Goal: Task Accomplishment & Management: Complete application form

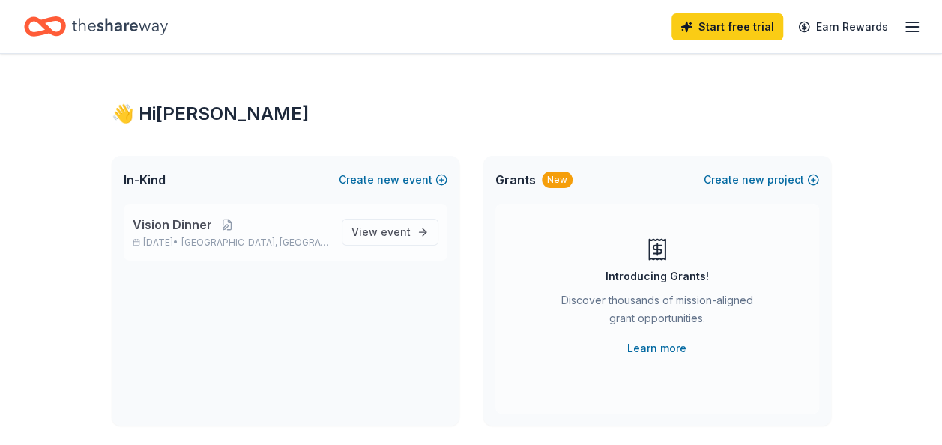
click at [255, 241] on span "Nashville, TN" at bounding box center [255, 243] width 148 height 12
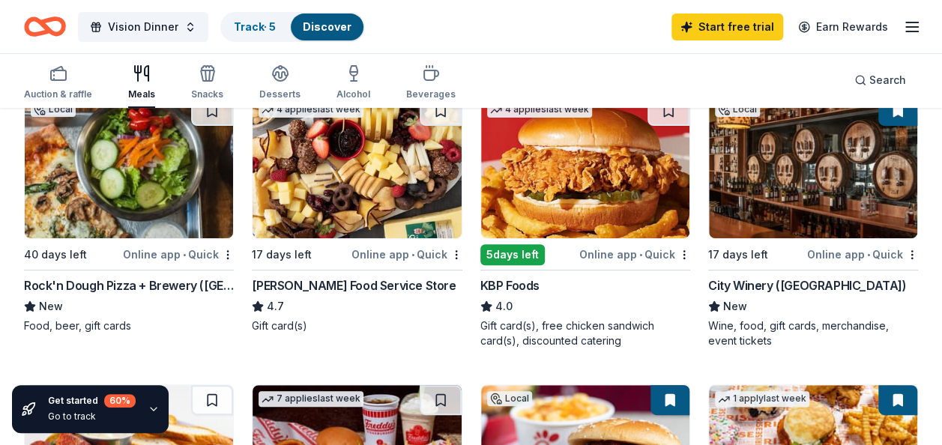
scroll to position [225, 0]
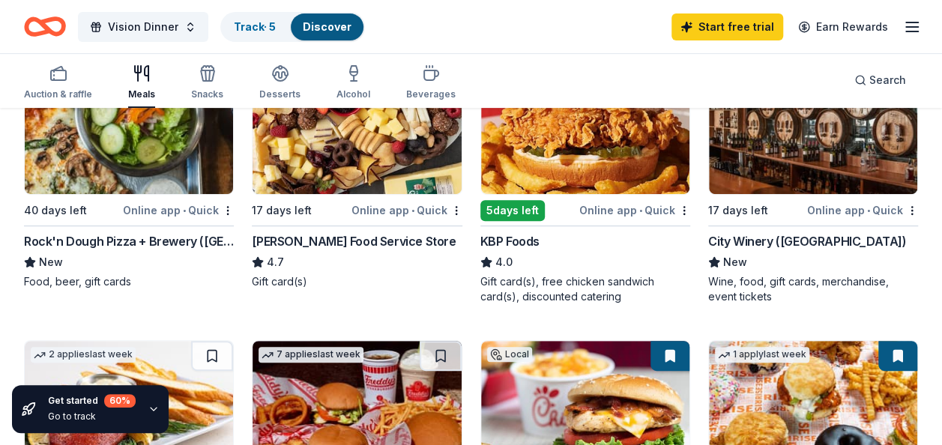
click at [843, 207] on div "Online app • Quick" at bounding box center [863, 210] width 111 height 19
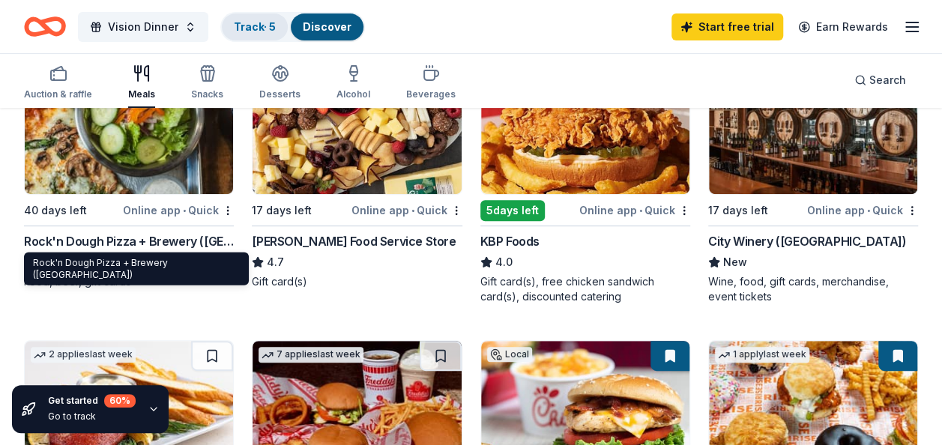
click at [244, 21] on link "Track · 5" at bounding box center [255, 26] width 42 height 13
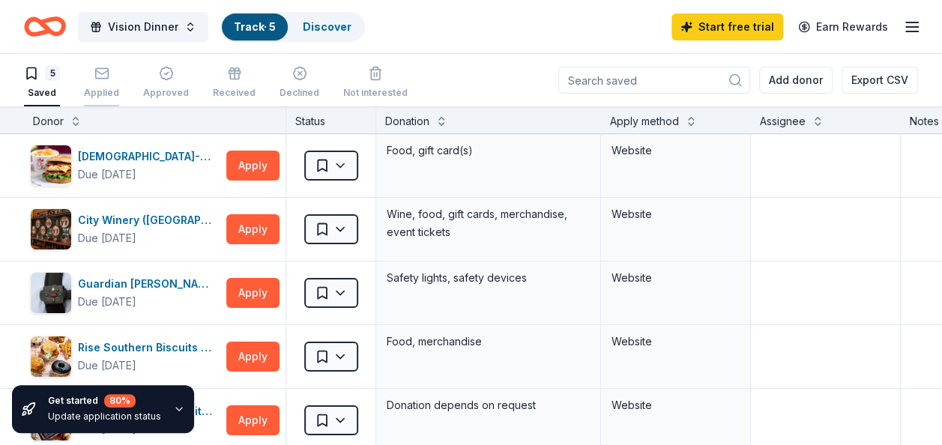
click at [100, 68] on icon "button" at bounding box center [101, 73] width 15 height 15
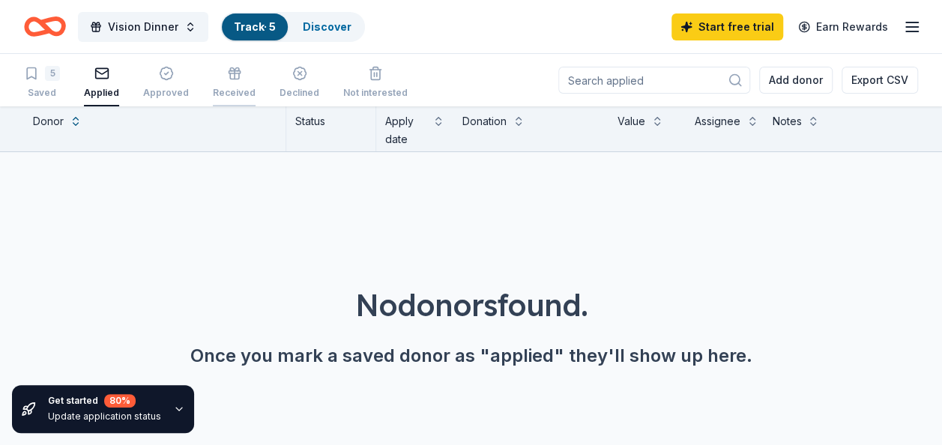
click at [230, 79] on icon "button" at bounding box center [234, 76] width 9 height 6
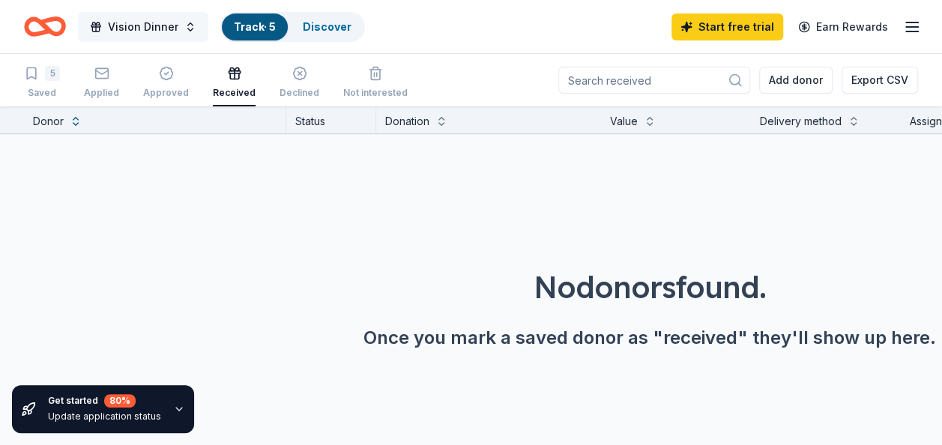
click at [137, 21] on span "Vision Dinner" at bounding box center [143, 27] width 70 height 18
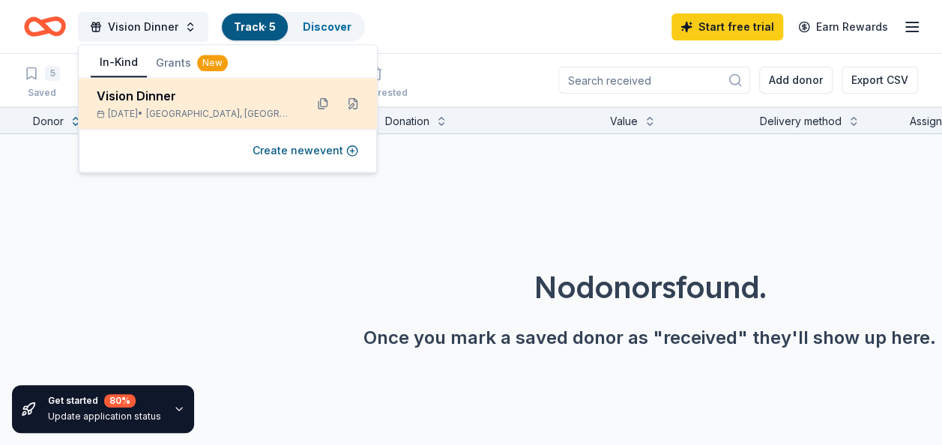
click at [217, 102] on div "Vision Dinner" at bounding box center [195, 96] width 196 height 18
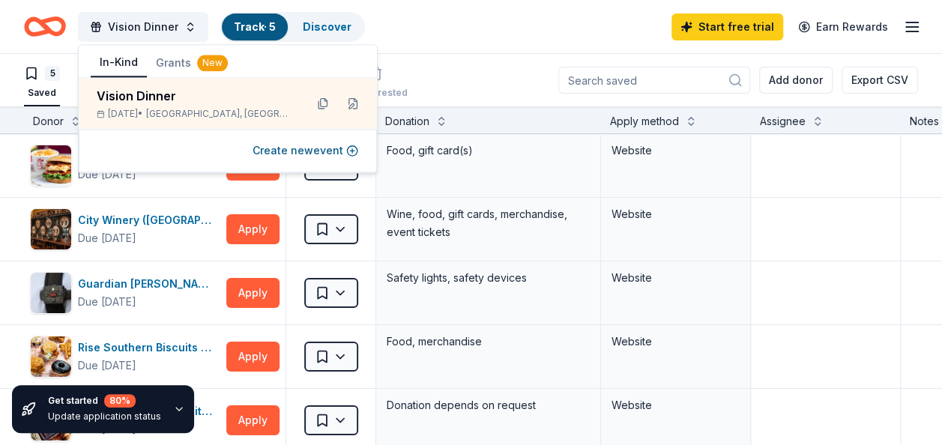
click at [405, 38] on div "Vision Dinner Track · 5 Discover Start free trial Earn Rewards" at bounding box center [471, 26] width 894 height 35
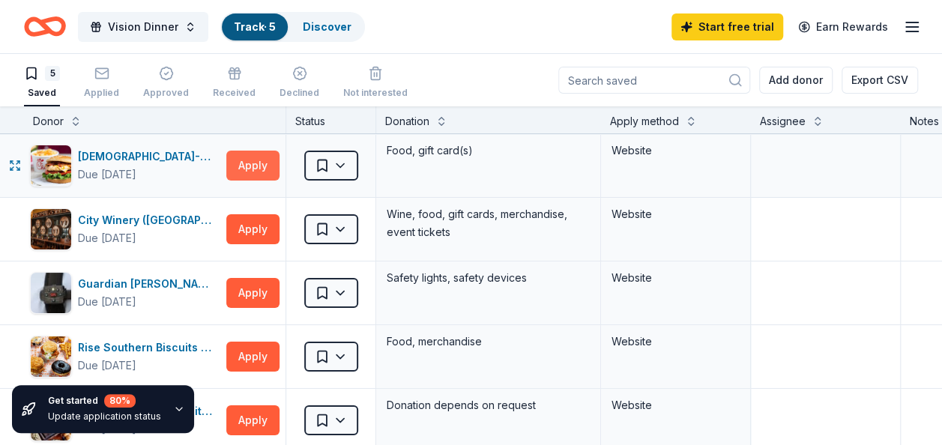
click at [252, 165] on button "Apply" at bounding box center [252, 166] width 53 height 30
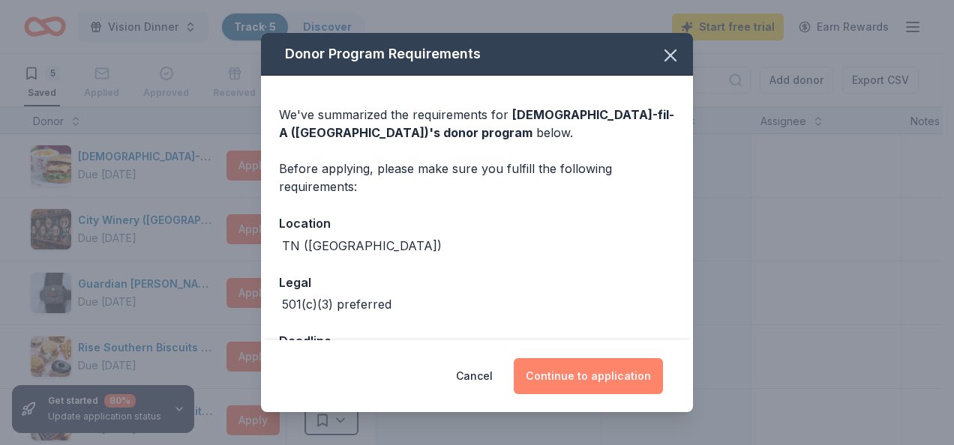
click at [603, 373] on button "Continue to application" at bounding box center [588, 376] width 149 height 36
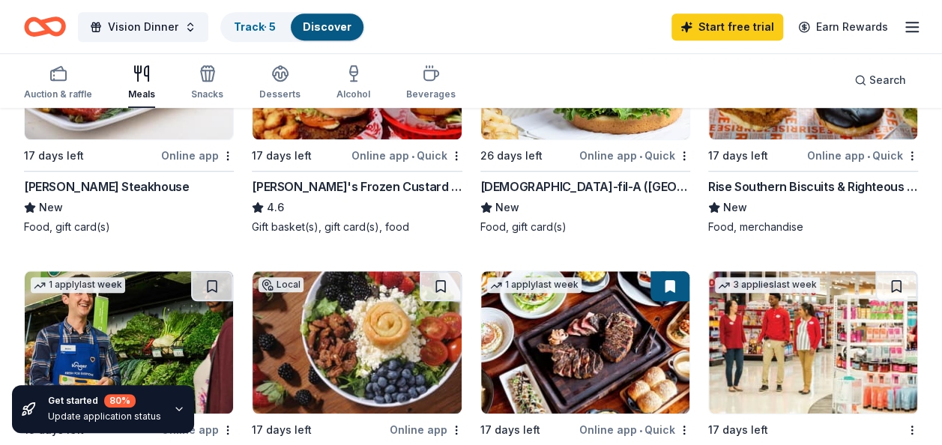
scroll to position [600, 0]
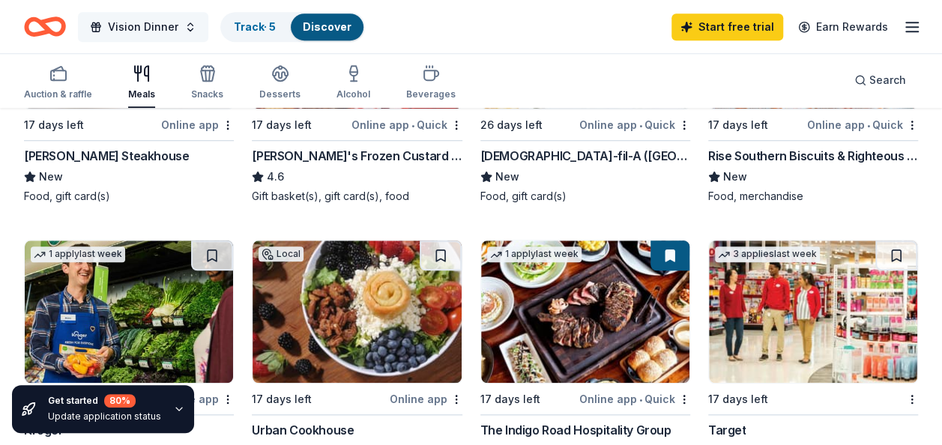
click at [133, 24] on span "Vision Dinner" at bounding box center [143, 27] width 70 height 18
click at [247, 24] on link "Track · 5" at bounding box center [255, 26] width 42 height 13
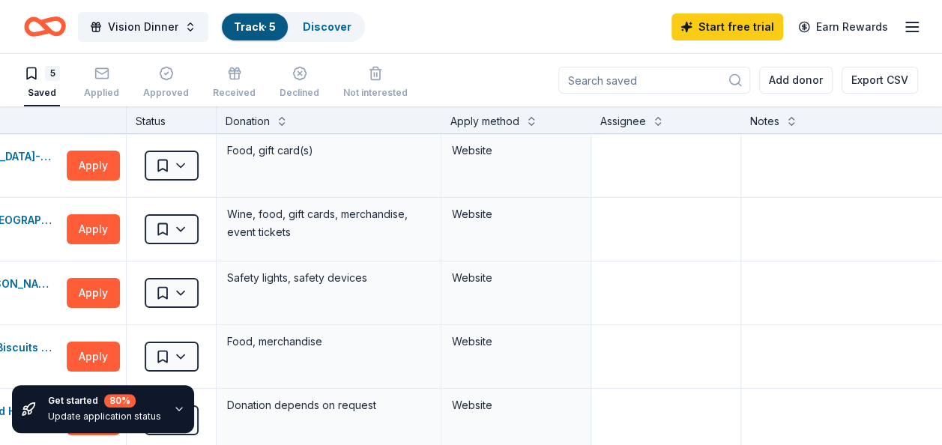
scroll to position [0, 219]
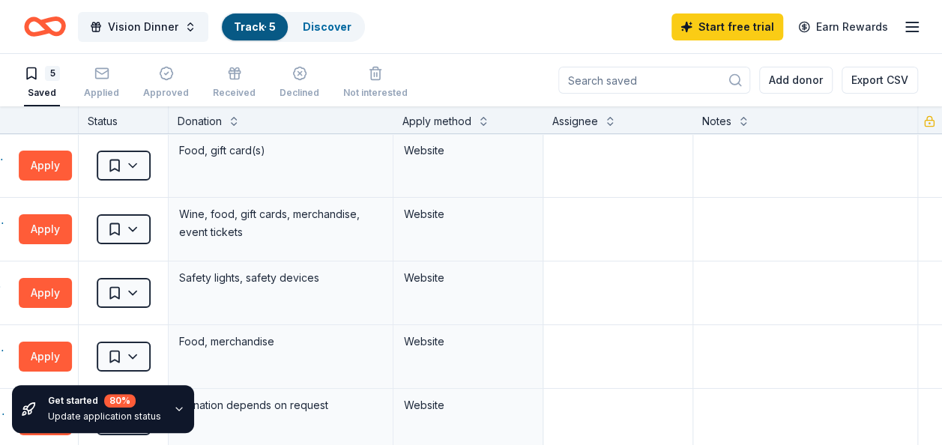
click at [9, 440] on div "Get started 80 % Update application status" at bounding box center [128, 409] width 256 height 72
click at [7, 438] on div "Get started 80 % Update application status" at bounding box center [128, 409] width 256 height 72
click at [103, 76] on icon "button" at bounding box center [101, 73] width 15 height 15
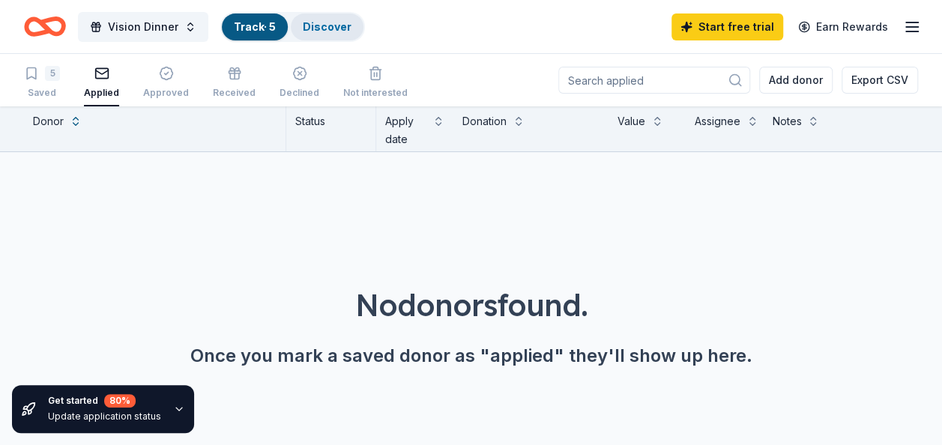
click at [321, 27] on link "Discover" at bounding box center [327, 26] width 49 height 13
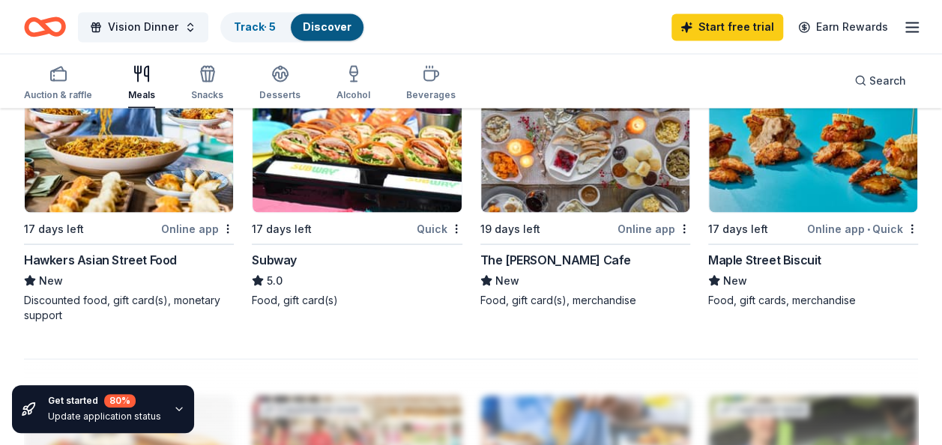
scroll to position [1275, 0]
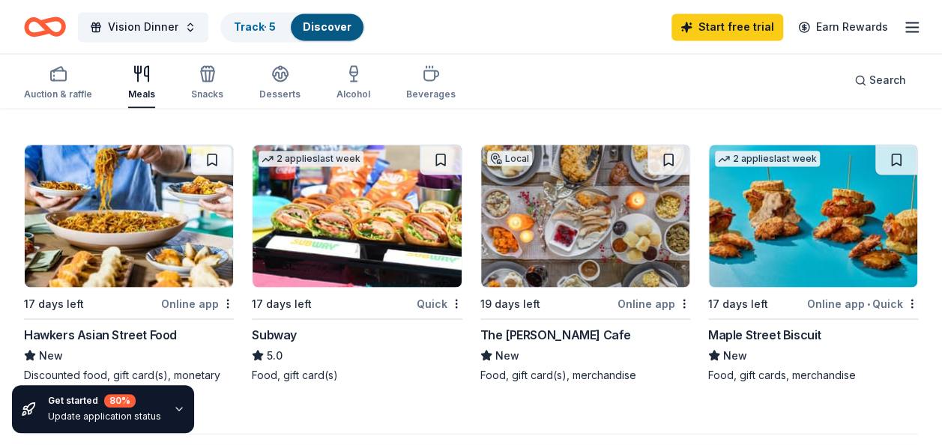
click at [888, 300] on div "Online app • Quick" at bounding box center [863, 303] width 111 height 19
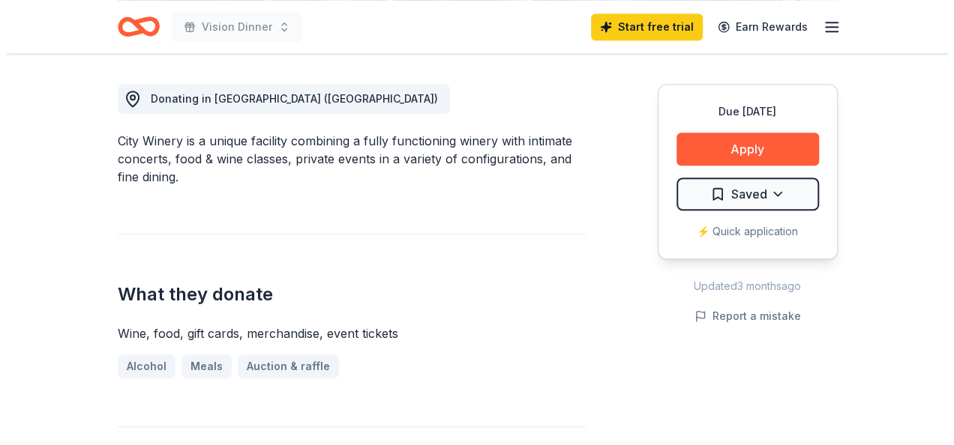
scroll to position [450, 0]
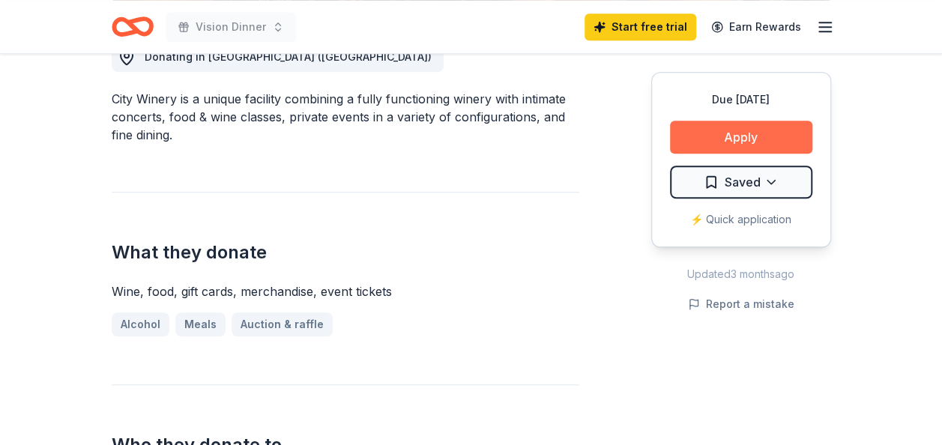
click at [748, 134] on button "Apply" at bounding box center [741, 137] width 142 height 33
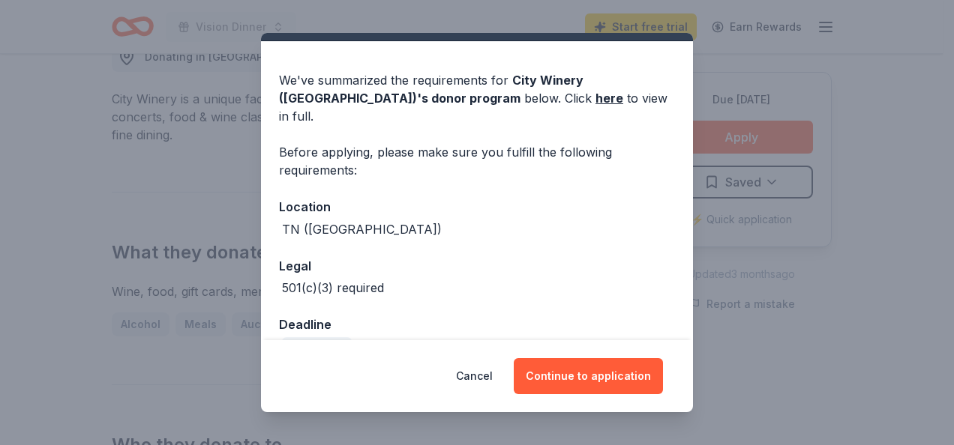
scroll to position [52, 0]
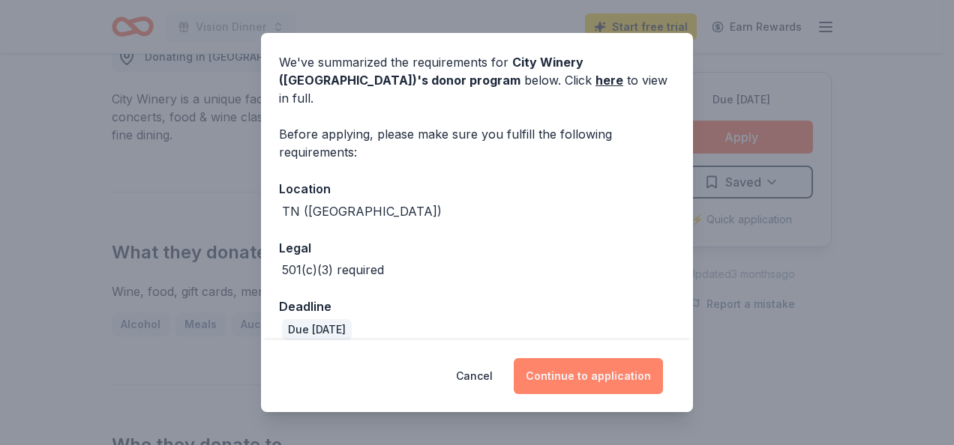
click at [599, 376] on button "Continue to application" at bounding box center [588, 376] width 149 height 36
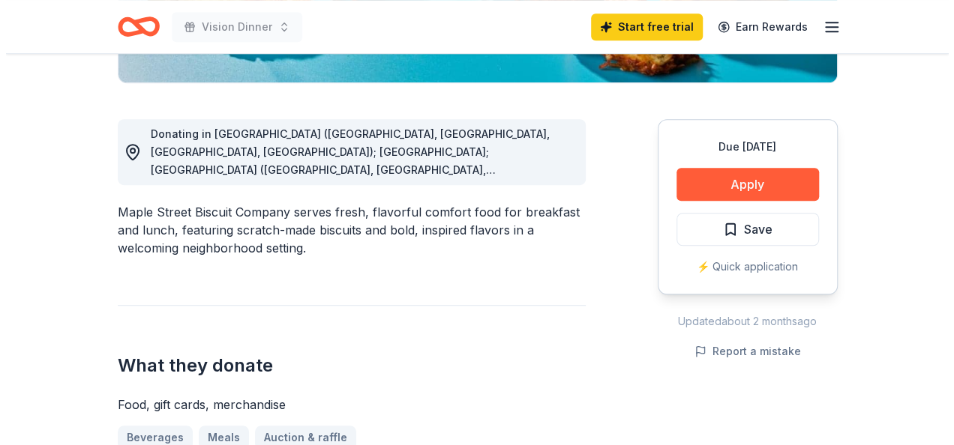
scroll to position [375, 0]
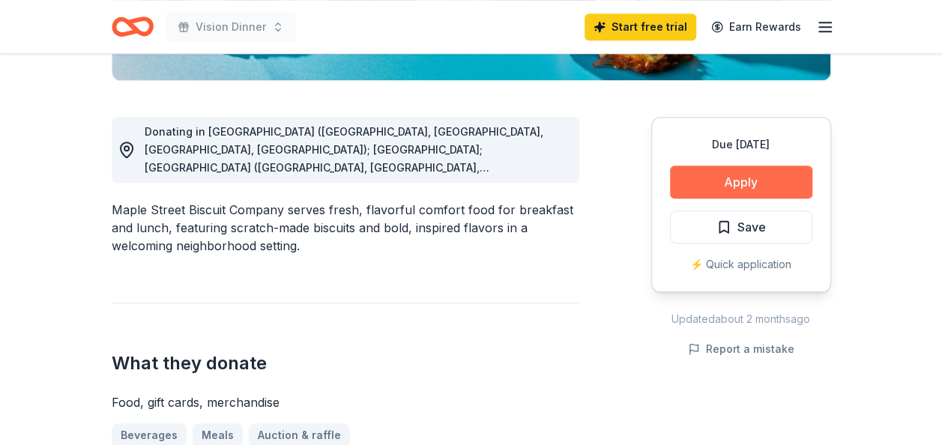
click at [727, 178] on button "Apply" at bounding box center [741, 182] width 142 height 33
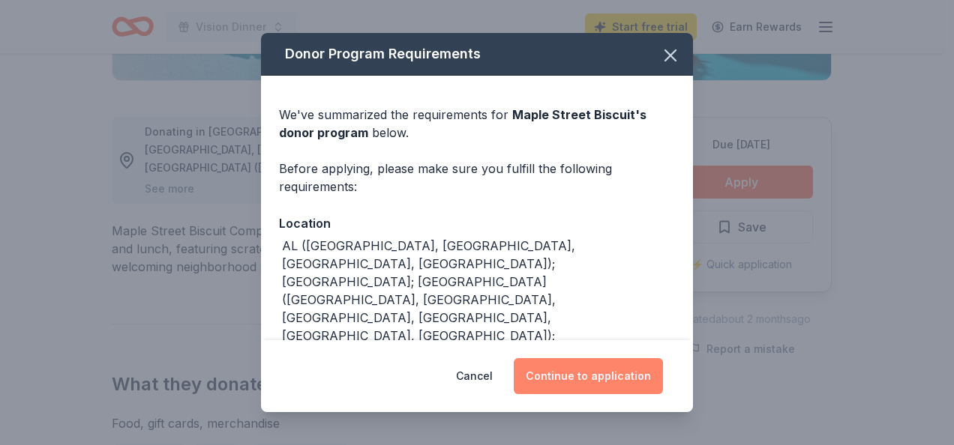
click at [585, 373] on button "Continue to application" at bounding box center [588, 376] width 149 height 36
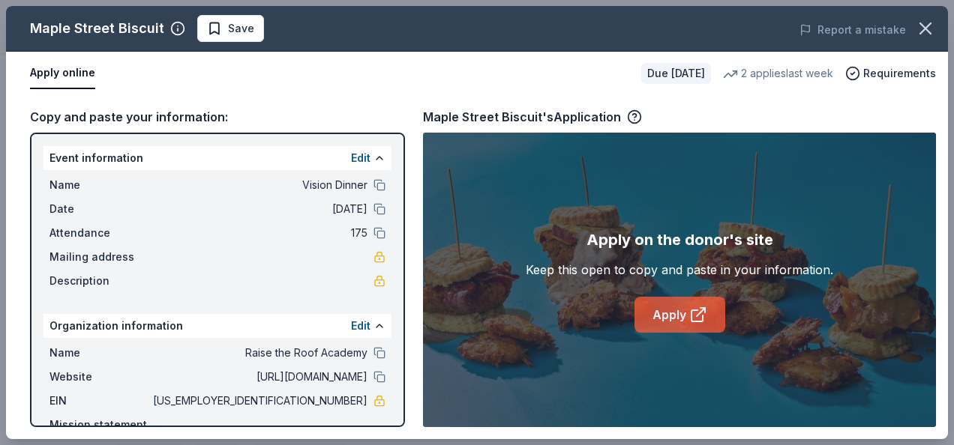
click at [676, 319] on link "Apply" at bounding box center [679, 315] width 91 height 36
click at [171, 115] on div "Copy and paste your information:" at bounding box center [217, 116] width 375 height 19
drag, startPoint x: 171, startPoint y: 115, endPoint x: 238, endPoint y: 90, distance: 71.4
click at [238, 90] on div "Apply online Due in 17 days 2 applies last week Requirements" at bounding box center [477, 73] width 942 height 43
click at [69, 72] on button "Apply online" at bounding box center [62, 73] width 65 height 31
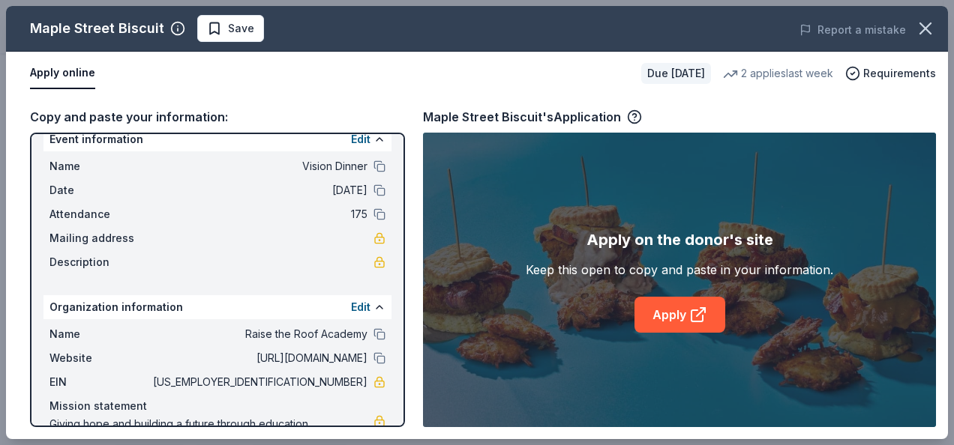
scroll to position [0, 0]
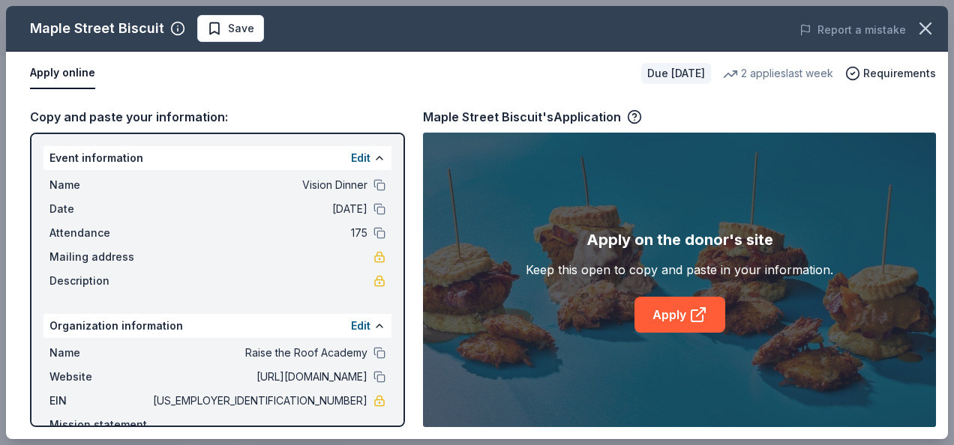
drag, startPoint x: 104, startPoint y: 181, endPoint x: 97, endPoint y: 369, distance: 188.3
click at [97, 381] on div "Event information Edit Name Vision Dinner Date 11/03/25 Attendance 175 Mailing …" at bounding box center [217, 280] width 375 height 295
